Goal: Task Accomplishment & Management: Use online tool/utility

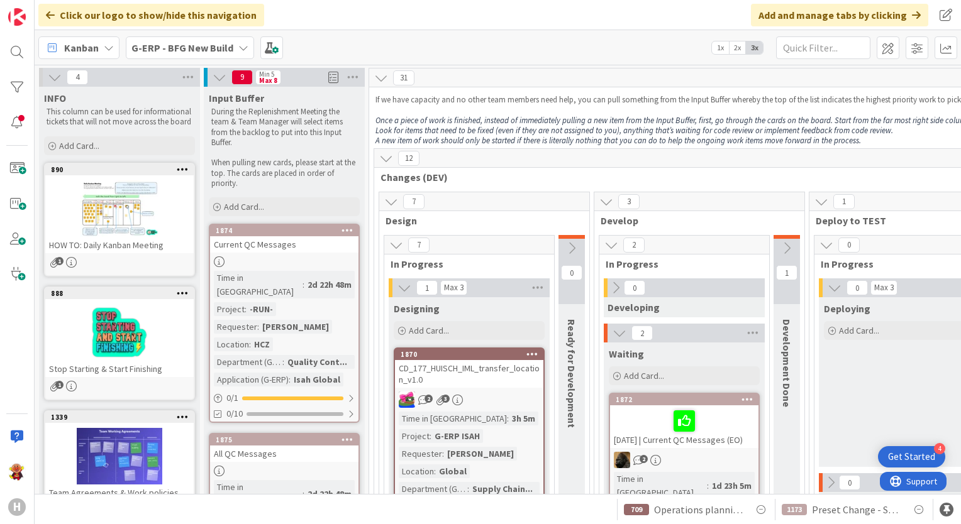
click at [237, 53] on div "G-ERP - BFG New Build" at bounding box center [190, 47] width 128 height 23
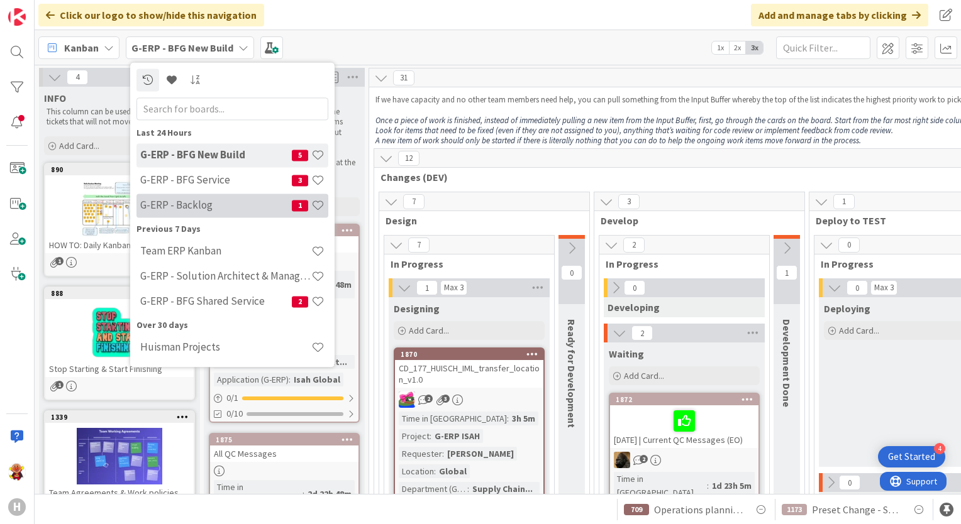
click at [216, 210] on h4 "G-ERP - Backlog" at bounding box center [216, 205] width 152 height 13
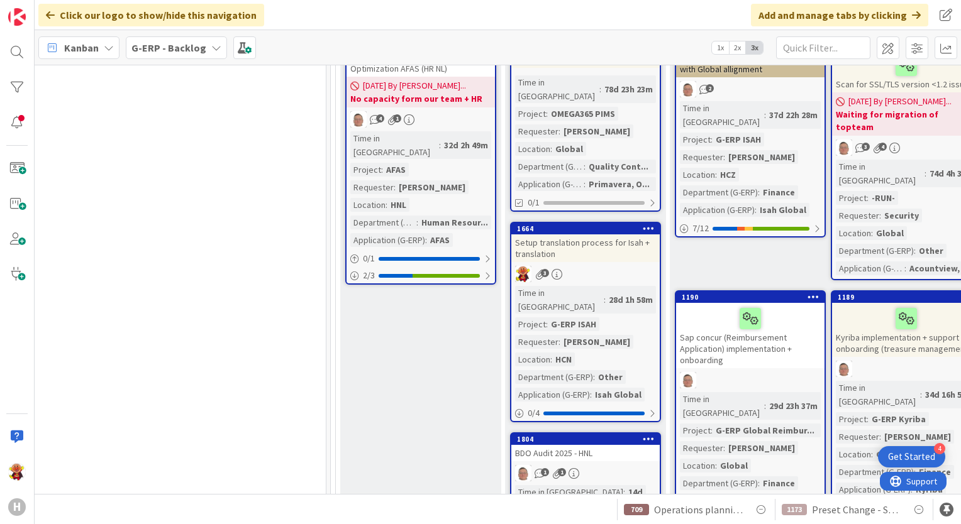
scroll to position [692, 1222]
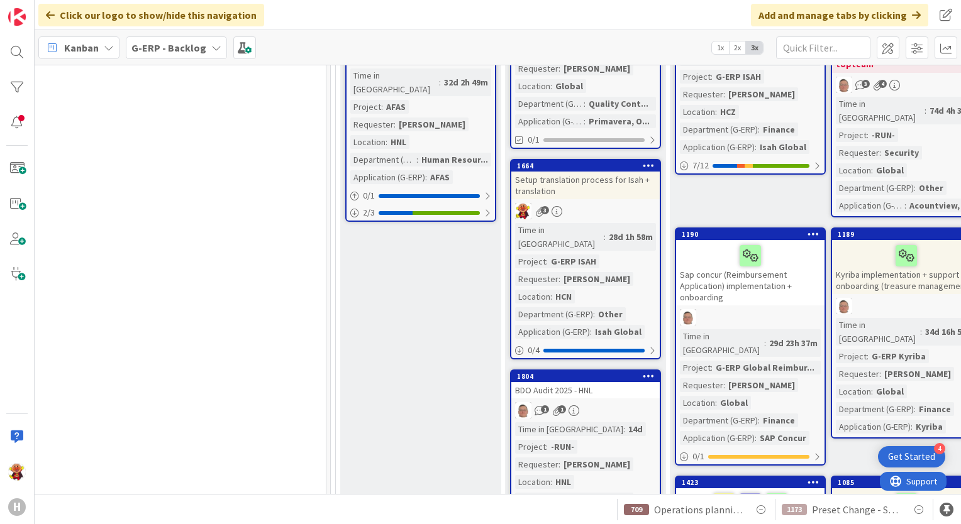
click at [597, 172] on div "Setup translation process for Isah + translation" at bounding box center [585, 186] width 148 height 28
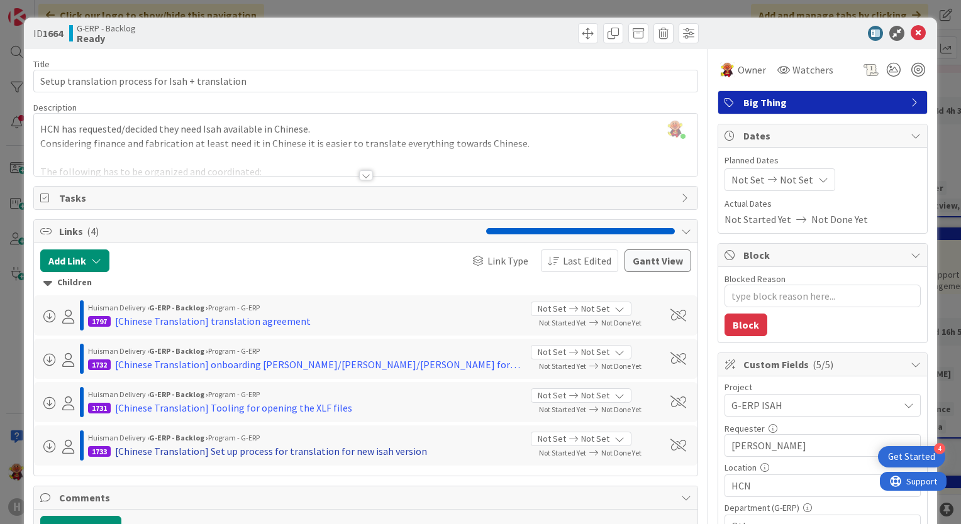
click at [319, 447] on div "[Chinese Translation] Set up process for translation for new isah version" at bounding box center [271, 451] width 312 height 15
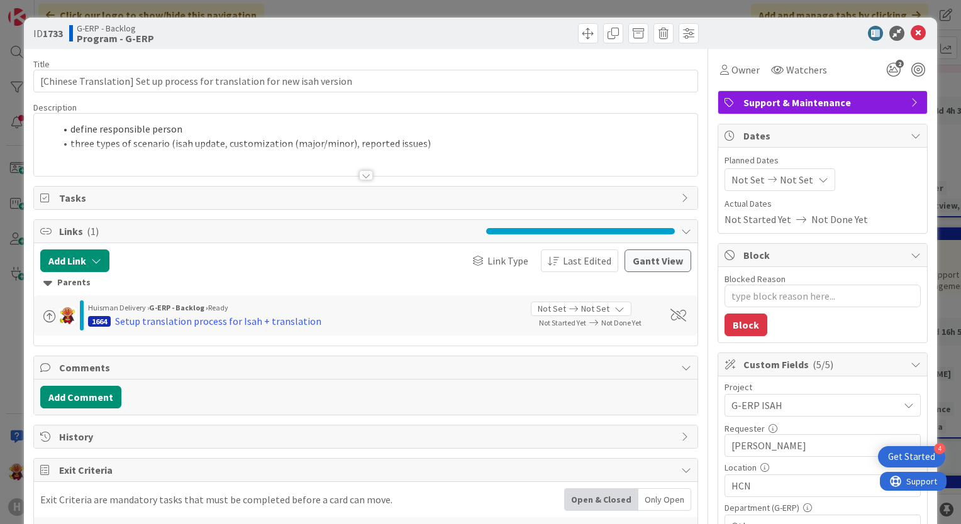
type textarea "x"
click at [359, 179] on div at bounding box center [366, 175] width 14 height 10
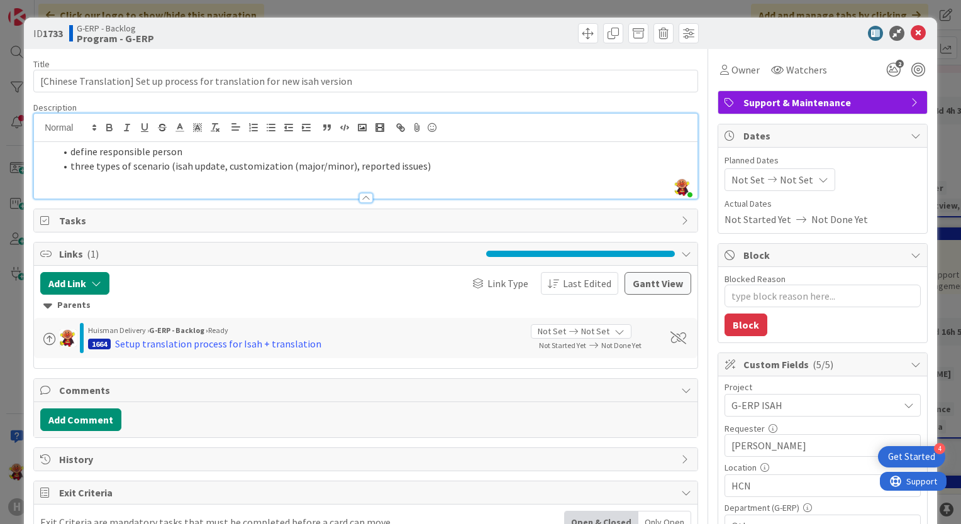
click at [186, 151] on li "define responsible person" at bounding box center [373, 152] width 636 height 14
click at [436, 170] on li "three types of scenario (isah update, customization (major/minor), reported iss…" at bounding box center [373, 166] width 636 height 14
click at [167, 167] on li "three types of scenario (isah update, customization (major/minor), reported iss…" at bounding box center [373, 166] width 636 height 14
click at [129, 187] on div at bounding box center [365, 191] width 663 height 13
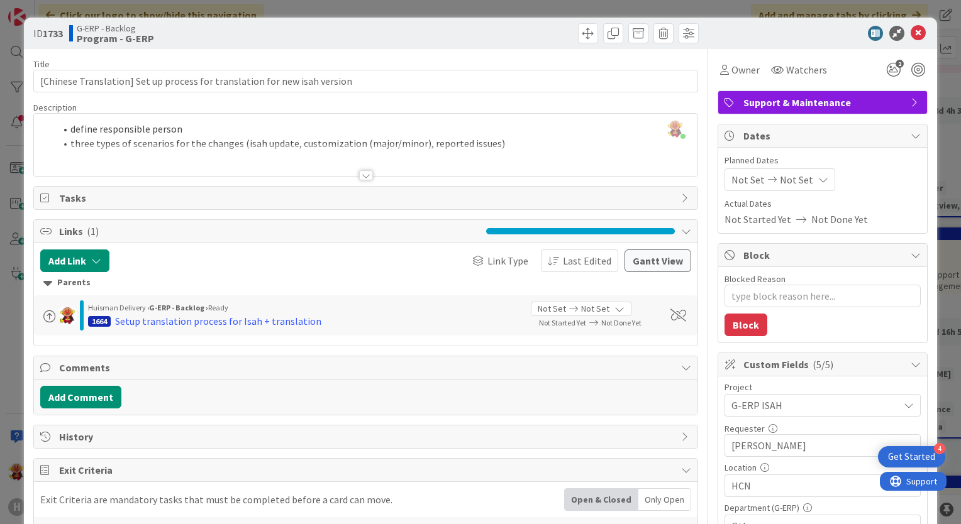
click at [73, 124] on li "define responsible person" at bounding box center [373, 129] width 636 height 14
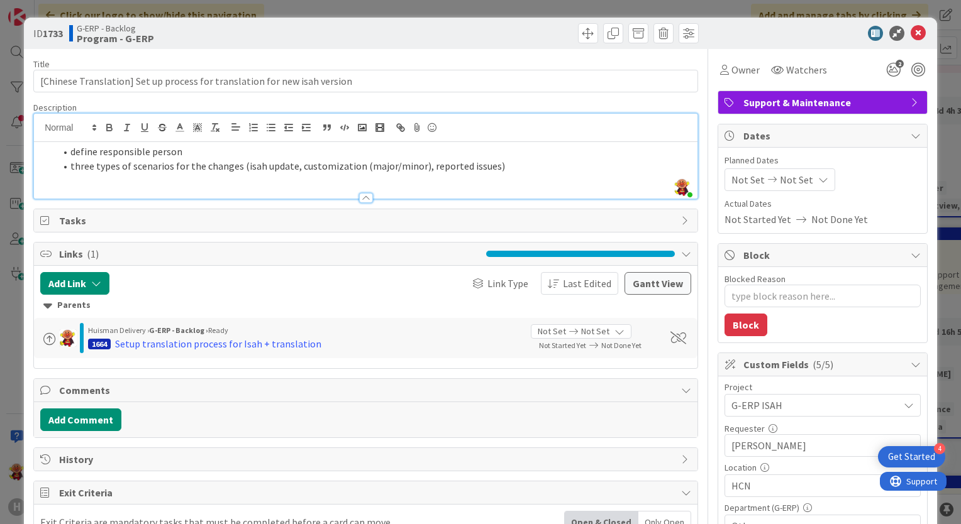
click at [69, 152] on li "define responsible person" at bounding box center [373, 152] width 636 height 14
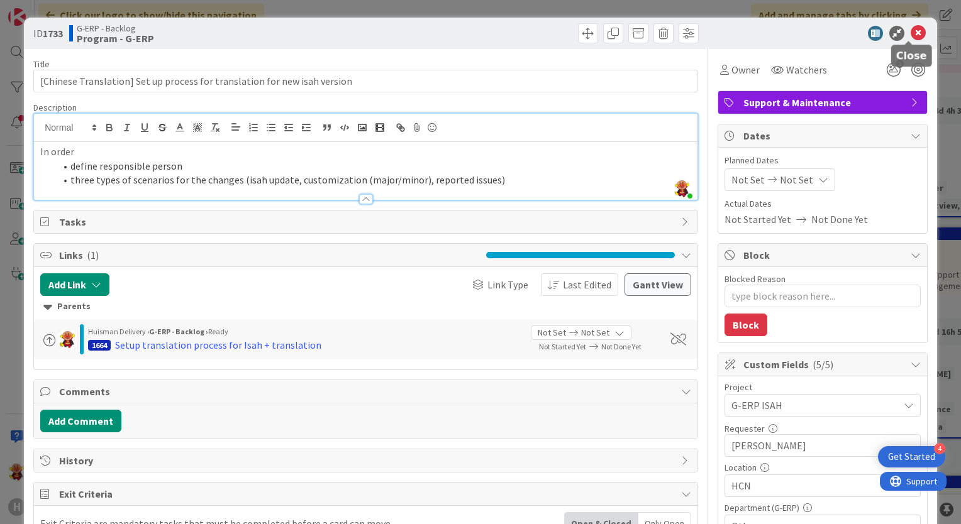
click at [912, 27] on icon at bounding box center [917, 33] width 15 height 15
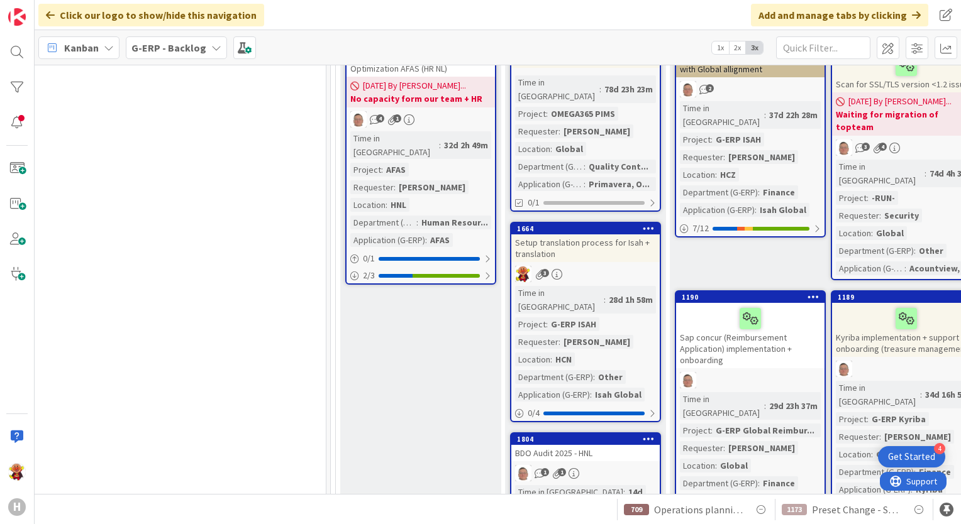
click at [586, 266] on div "3" at bounding box center [585, 274] width 148 height 16
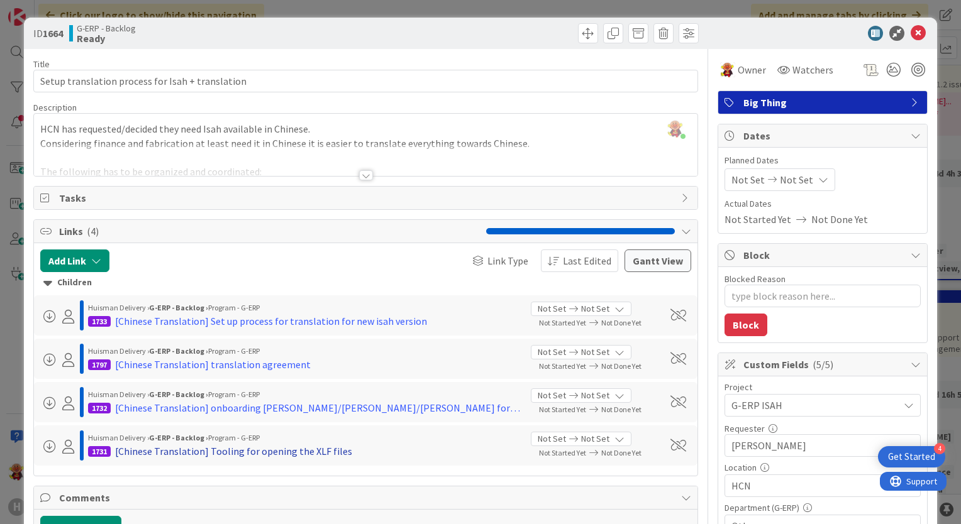
drag, startPoint x: 247, startPoint y: 451, endPoint x: 221, endPoint y: 451, distance: 25.8
click at [221, 451] on div "[Chinese Translation] Tooling for opening the XLF files" at bounding box center [233, 451] width 237 height 15
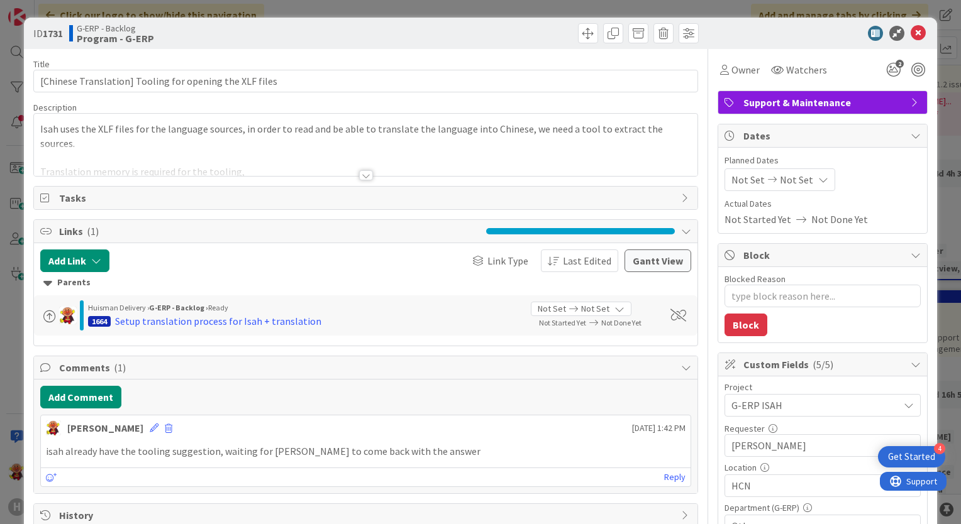
click at [80, 229] on span "Links ( 1 )" at bounding box center [269, 231] width 421 height 15
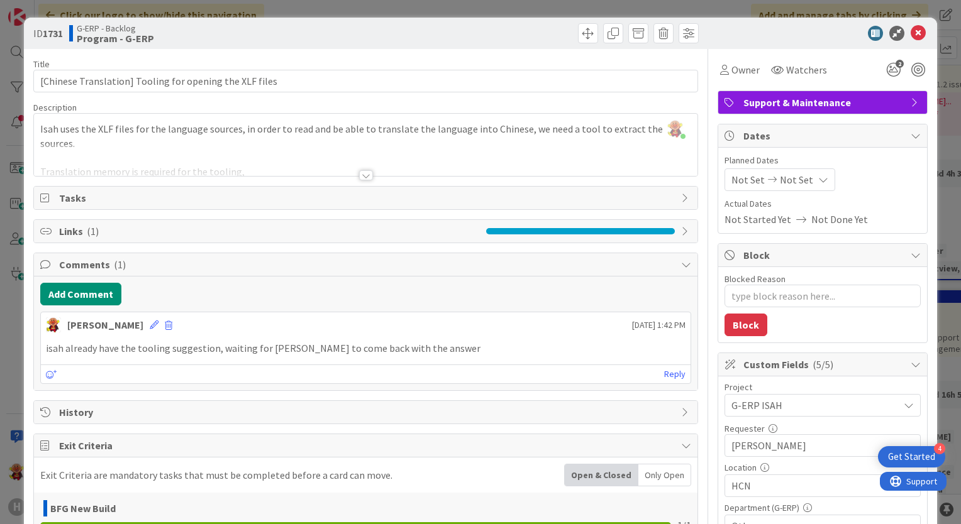
click at [111, 235] on span "Links ( 1 )" at bounding box center [269, 231] width 421 height 15
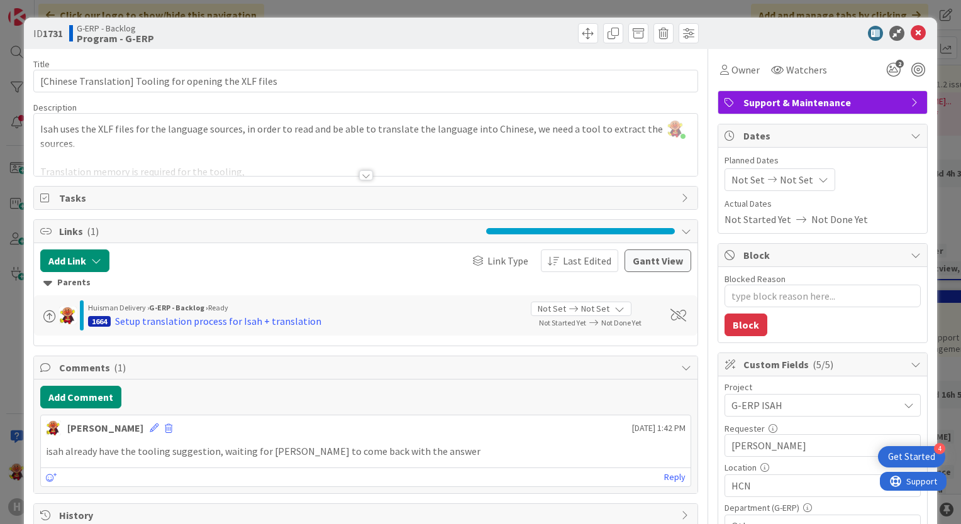
click at [136, 196] on span "Tasks" at bounding box center [366, 197] width 615 height 15
type textarea "x"
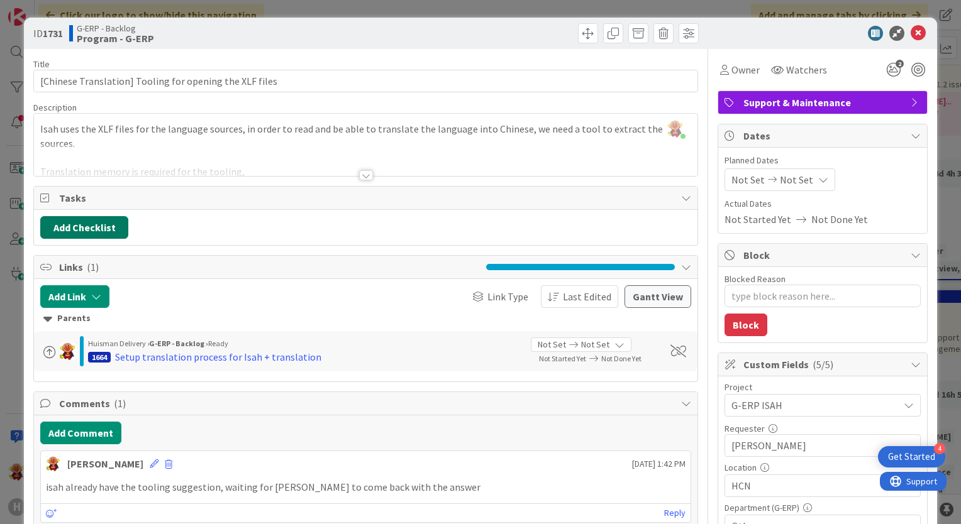
click at [110, 226] on button "Add Checklist" at bounding box center [84, 227] width 88 height 23
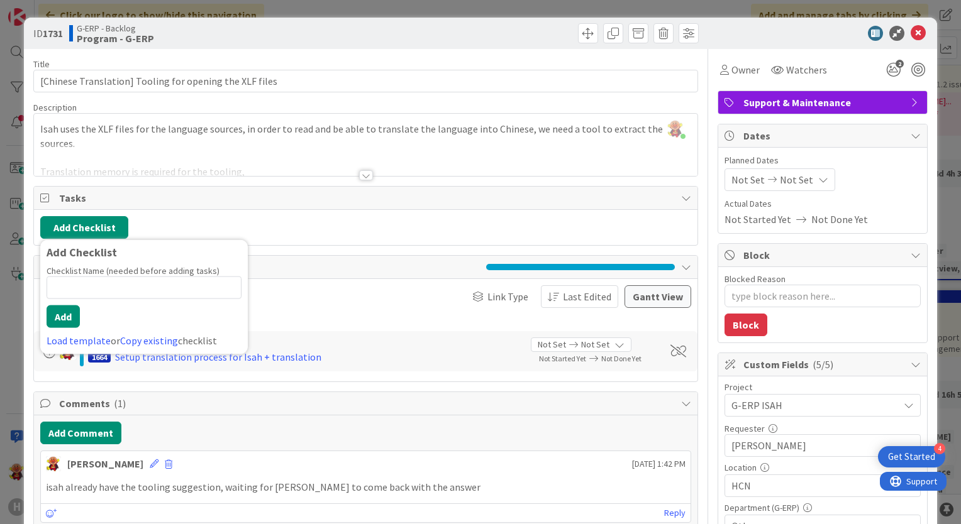
click at [359, 173] on div at bounding box center [366, 175] width 14 height 10
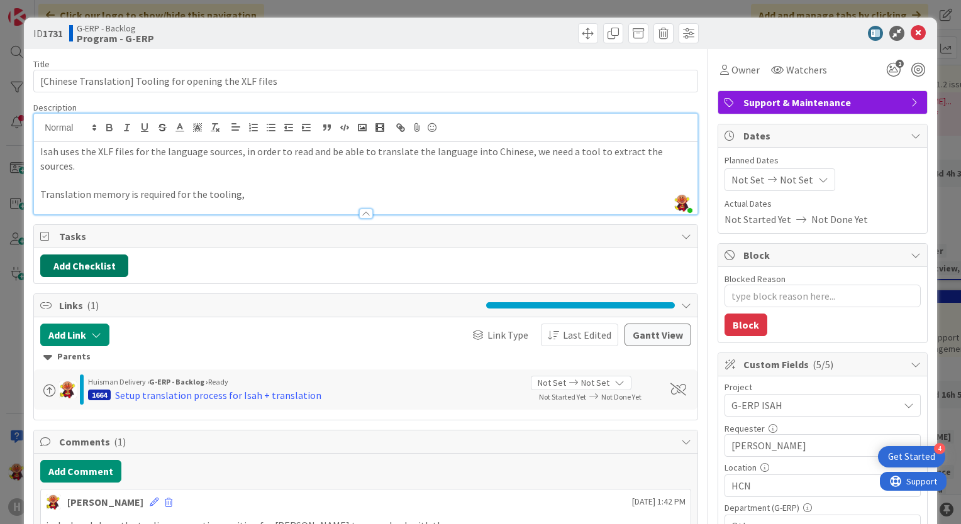
click at [99, 257] on button "Add Checklist" at bounding box center [84, 266] width 88 height 23
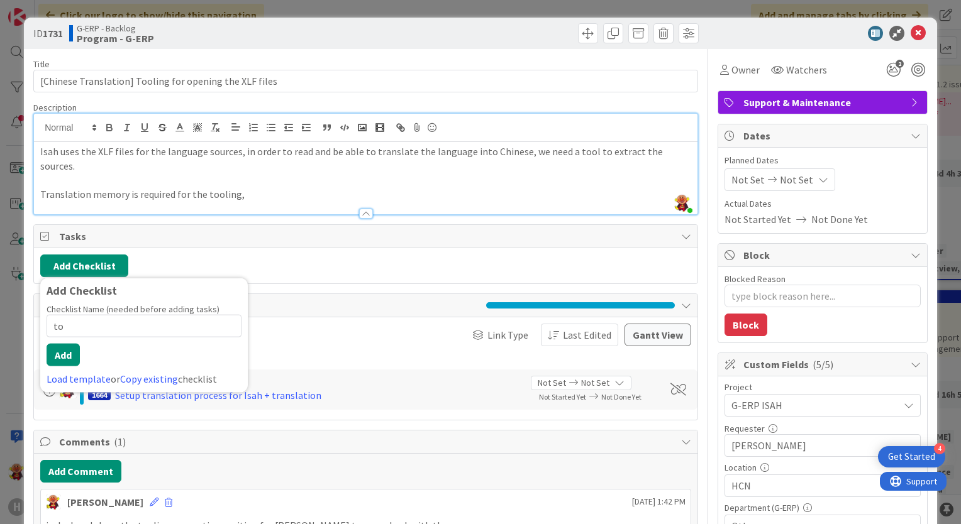
type input "t"
type input "verification of the tool"
click at [61, 343] on button "Add" at bounding box center [63, 354] width 33 height 23
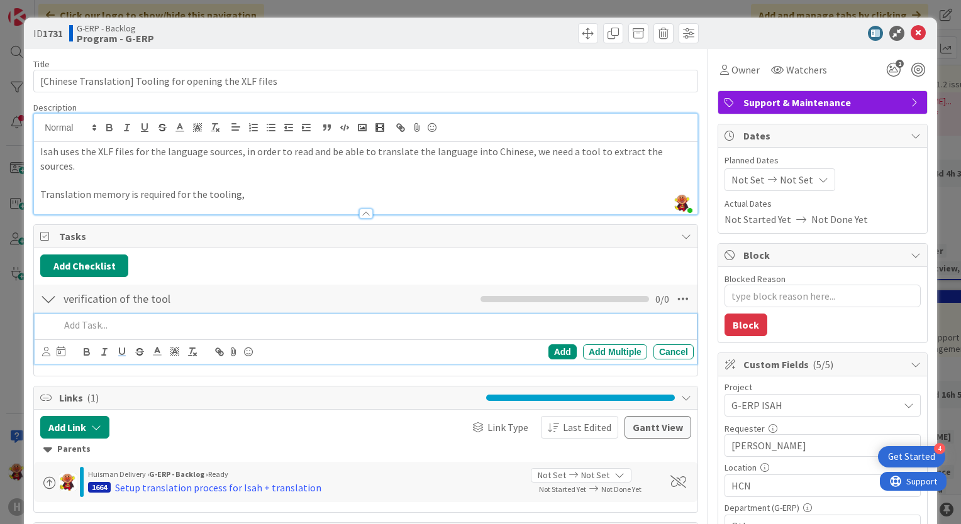
type textarea "x"
click at [538, 345] on div "Add Add Multiple Cancel" at bounding box center [554, 352] width 277 height 15
click at [551, 345] on div "Add" at bounding box center [562, 352] width 28 height 15
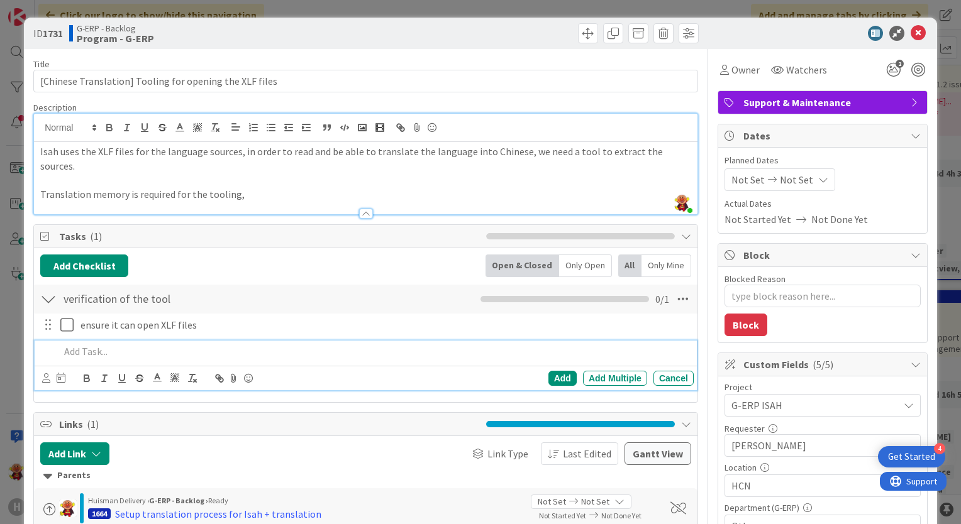
click at [432, 345] on p at bounding box center [374, 352] width 629 height 14
type textarea "x"
